Goal: Task Accomplishment & Management: Manage account settings

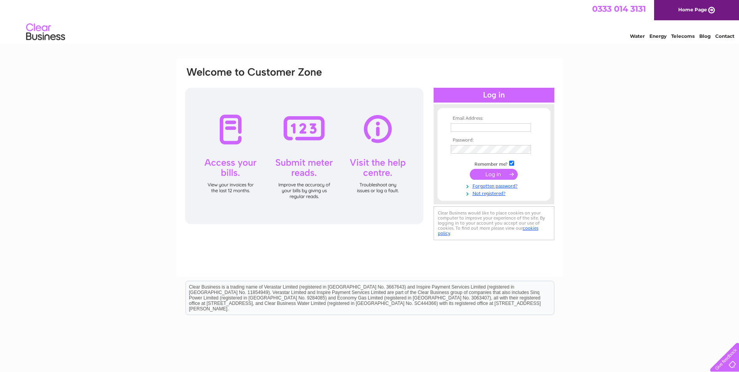
click at [467, 125] on input "text" at bounding box center [491, 127] width 80 height 9
type input "[EMAIL_ADDRESS][DOMAIN_NAME]"
click at [500, 178] on input "submit" at bounding box center [494, 174] width 48 height 11
click at [588, 166] on div "Email Address: info@therickels.co.uk Password: Forgotten password?" at bounding box center [369, 233] width 739 height 351
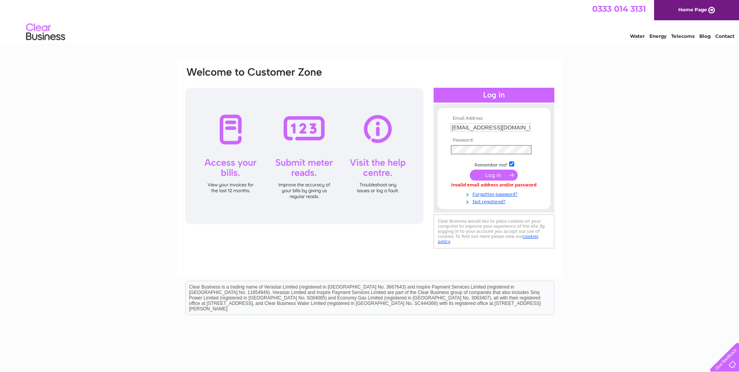
click at [495, 172] on input "submit" at bounding box center [494, 174] width 48 height 11
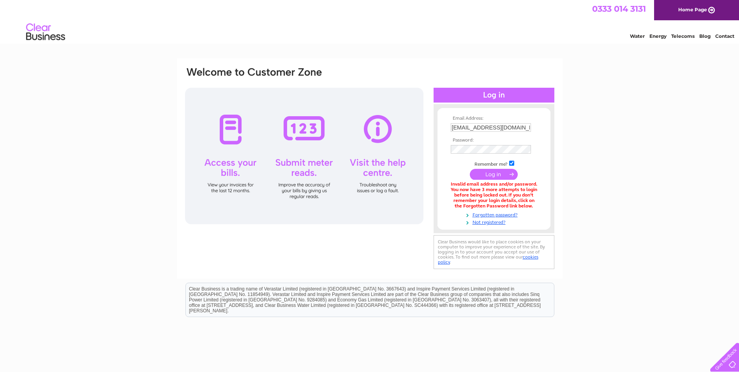
click at [611, 162] on div "Email Address: [EMAIL_ADDRESS][DOMAIN_NAME] Password: Forgotten password?" at bounding box center [369, 234] width 739 height 353
click at [504, 174] on input "submit" at bounding box center [494, 174] width 48 height 11
click at [488, 175] on input "submit" at bounding box center [494, 174] width 48 height 11
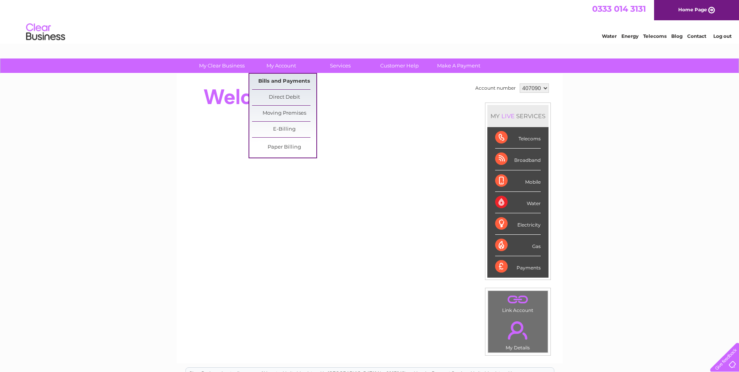
click at [280, 78] on link "Bills and Payments" at bounding box center [284, 82] width 64 height 16
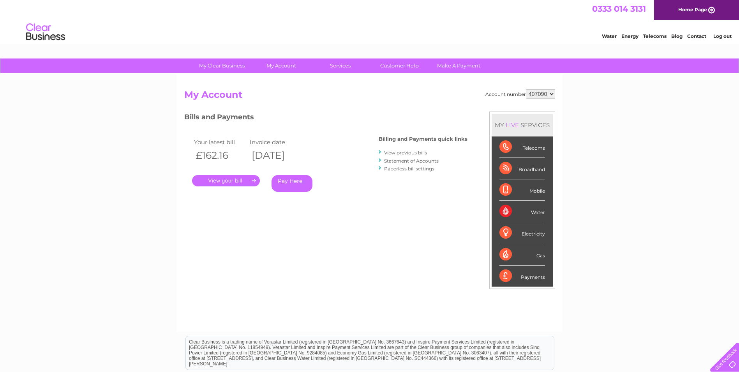
click at [242, 181] on link "." at bounding box center [226, 180] width 68 height 11
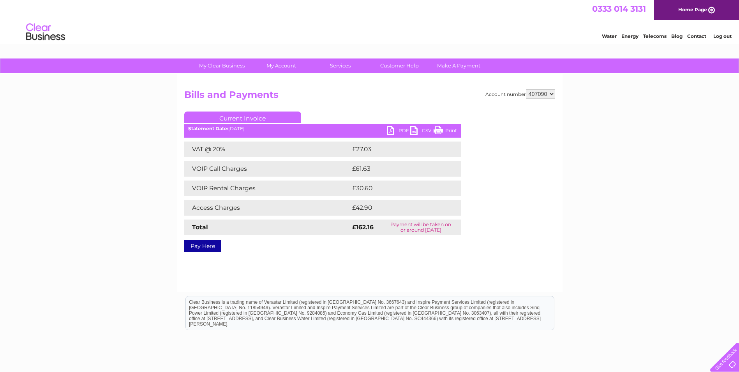
click at [388, 129] on link "PDF" at bounding box center [398, 131] width 23 height 11
click at [402, 129] on link "PDF" at bounding box center [398, 131] width 23 height 11
click at [617, 166] on div "My Clear Business Login Details My Details My Preferences Link Account My Accou…" at bounding box center [369, 241] width 739 height 366
click at [401, 130] on link "PDF" at bounding box center [398, 131] width 23 height 11
